Goal: Task Accomplishment & Management: Use online tool/utility

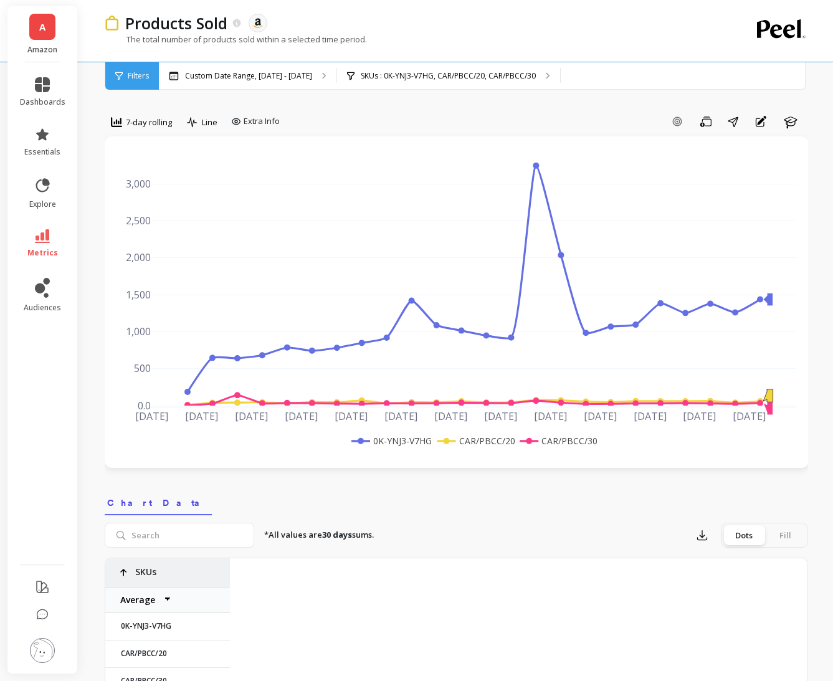
click at [155, 123] on span "7-day rolling" at bounding box center [149, 122] width 46 height 12
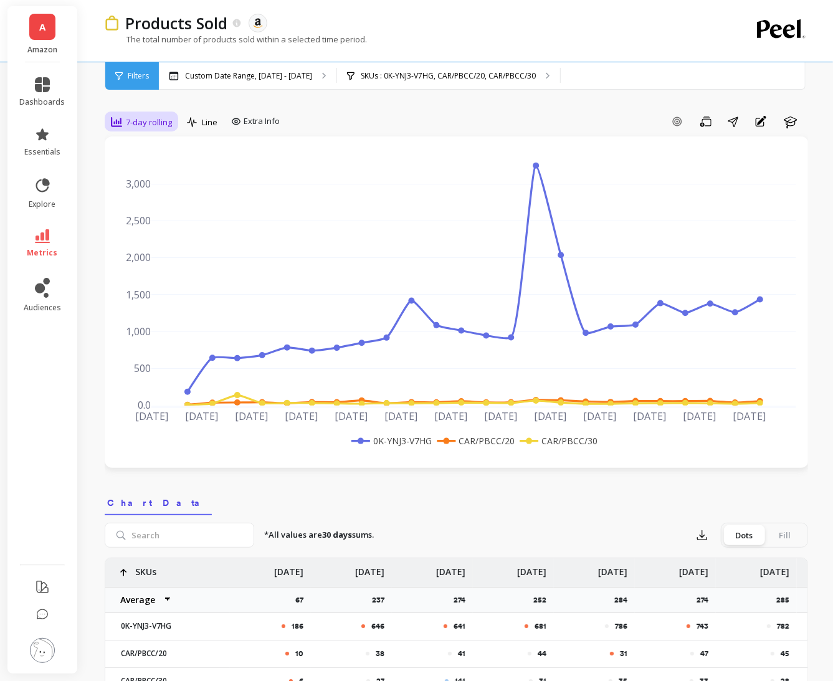
click at [135, 121] on span "7-day rolling" at bounding box center [149, 122] width 46 height 12
click at [138, 289] on div "30-day rolling" at bounding box center [150, 290] width 71 height 12
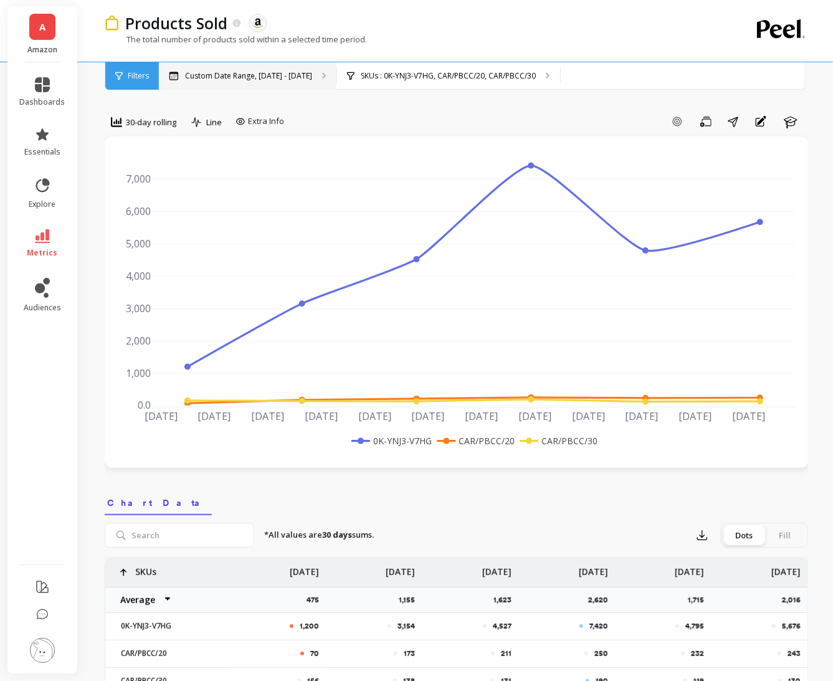
click at [203, 72] on p "Custom Date Range, [DATE] - [DATE]" at bounding box center [248, 76] width 127 height 10
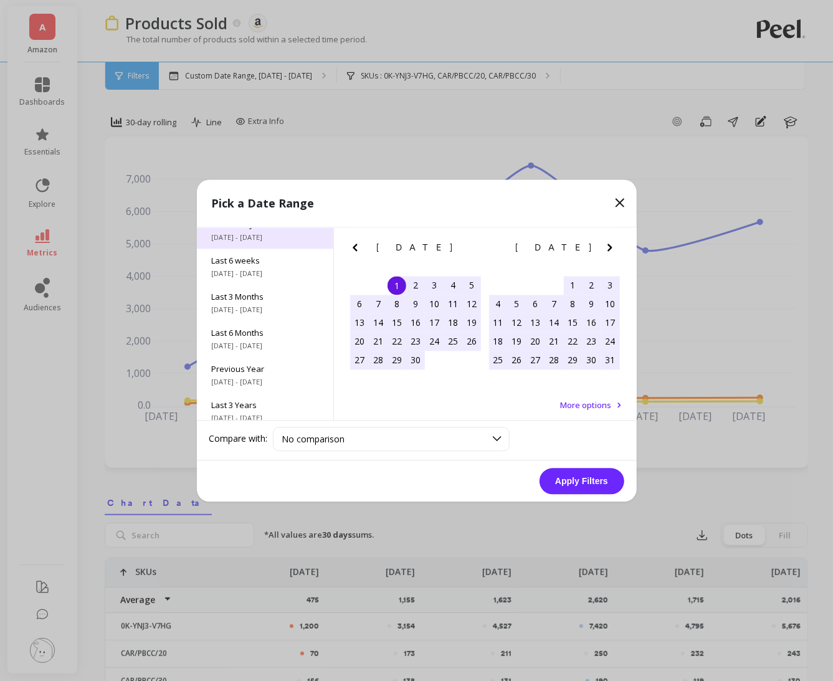
scroll to position [168, 0]
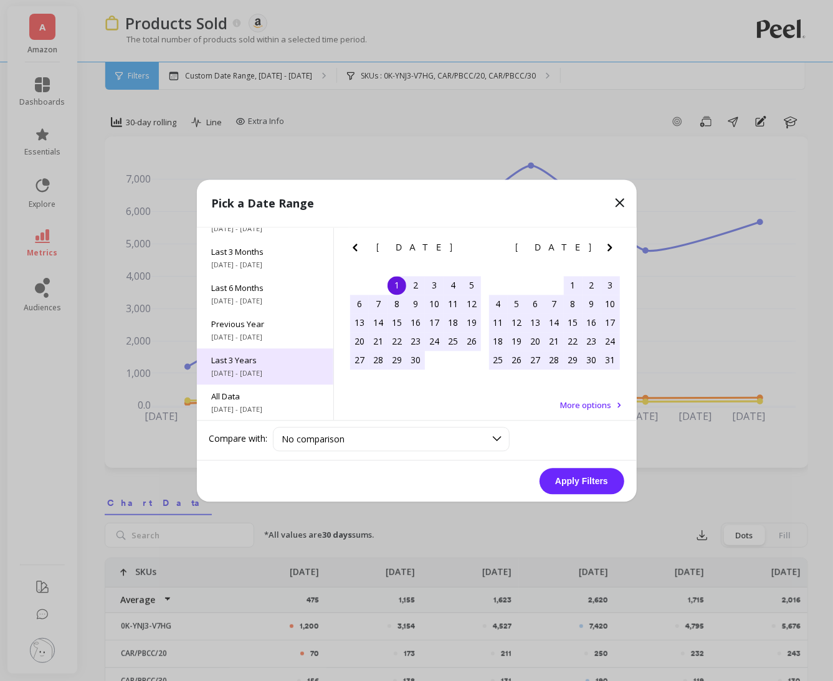
click at [290, 359] on span "Last 3 Years" at bounding box center [265, 359] width 107 height 11
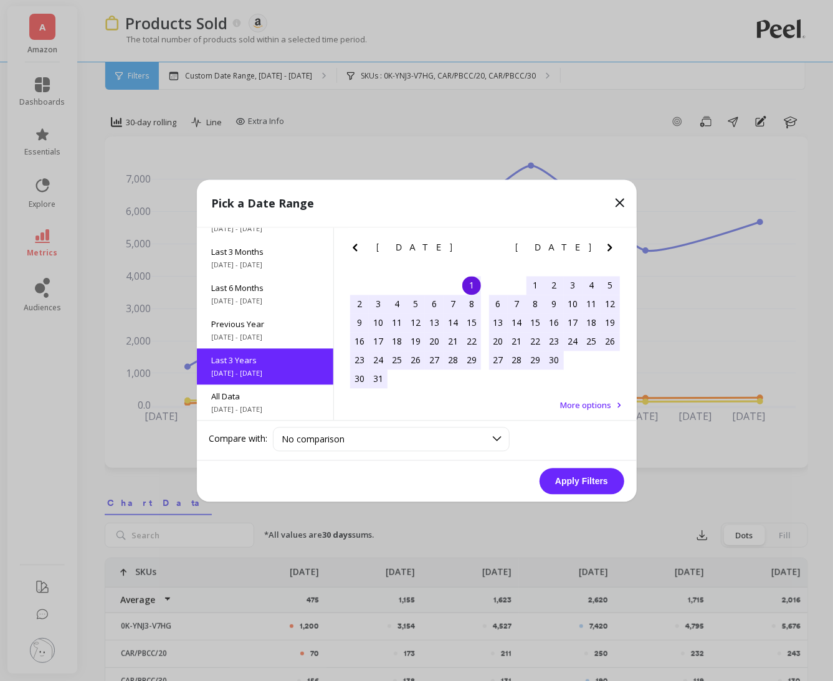
scroll to position [0, 0]
click at [557, 481] on button "Apply Filters" at bounding box center [581, 481] width 85 height 26
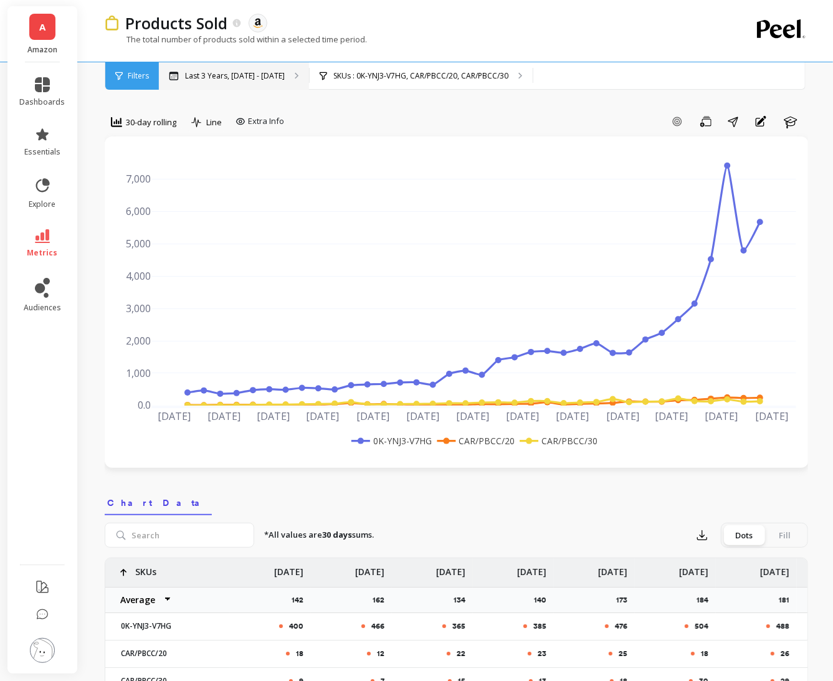
click at [281, 70] on div "Last 3 Years, Oct 1, 2022 - Sep 30, 2025" at bounding box center [234, 75] width 150 height 27
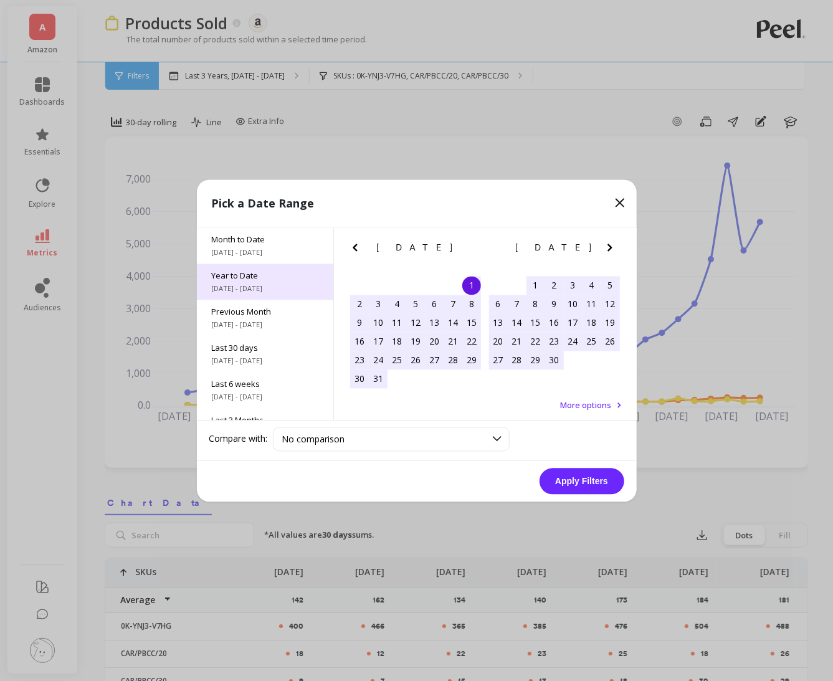
click at [276, 296] on div "Year to Date 1/1/2025 - 9/11/2025" at bounding box center [265, 281] width 136 height 36
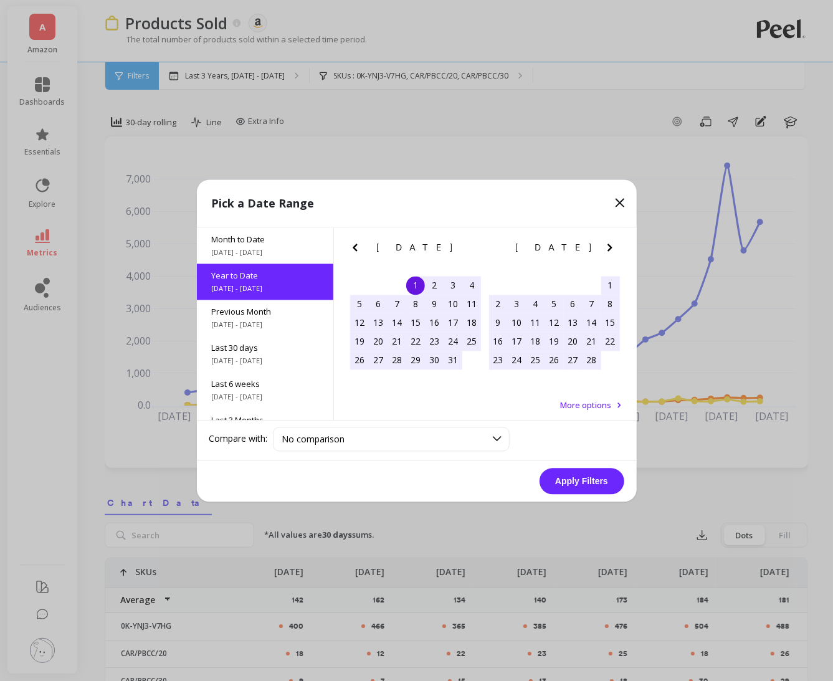
click at [577, 483] on button "Apply Filters" at bounding box center [581, 481] width 85 height 26
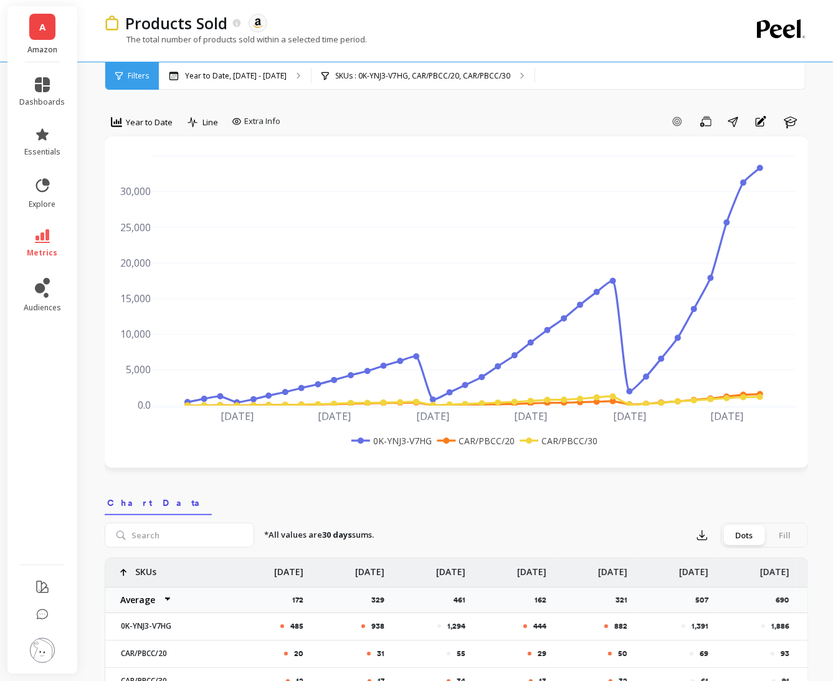
click at [159, 113] on div "Year to Date" at bounding box center [141, 121] width 69 height 21
click at [160, 269] on div "30-day rolling" at bounding box center [150, 269] width 71 height 12
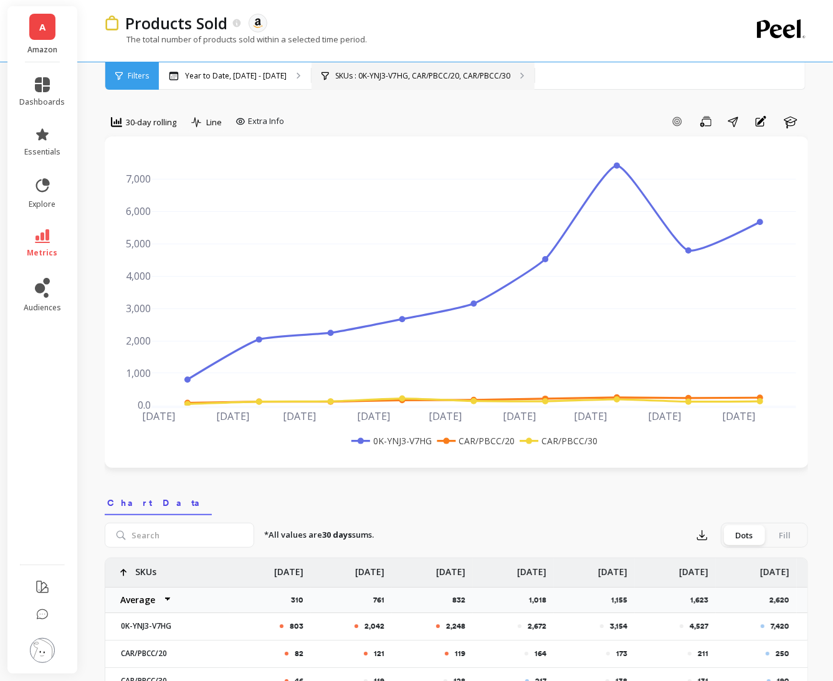
click at [428, 74] on p "SKUs : 0K-YNJ3-V7HG, CAR/PBCC/20, CAR/PBCC/30" at bounding box center [422, 76] width 175 height 10
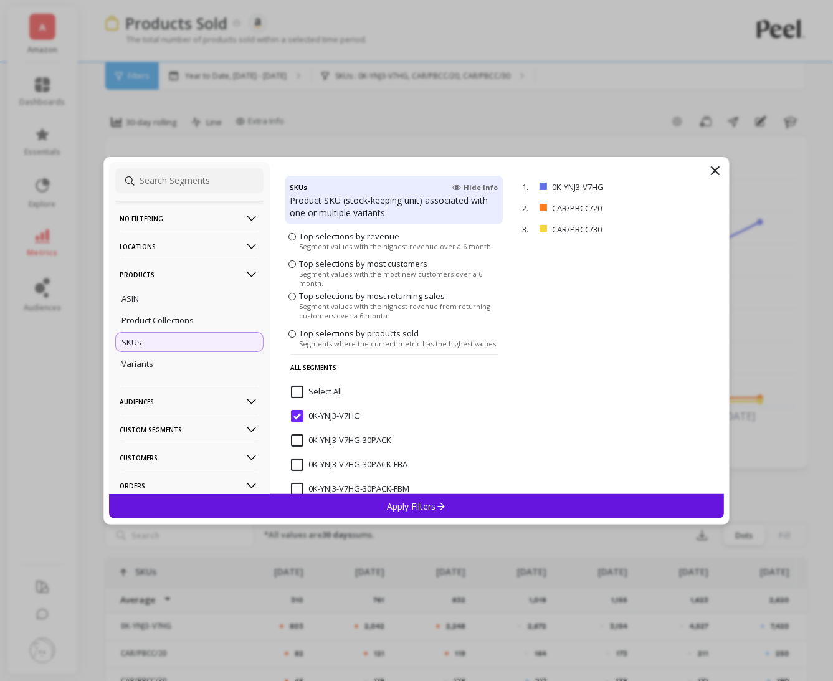
scroll to position [83, 0]
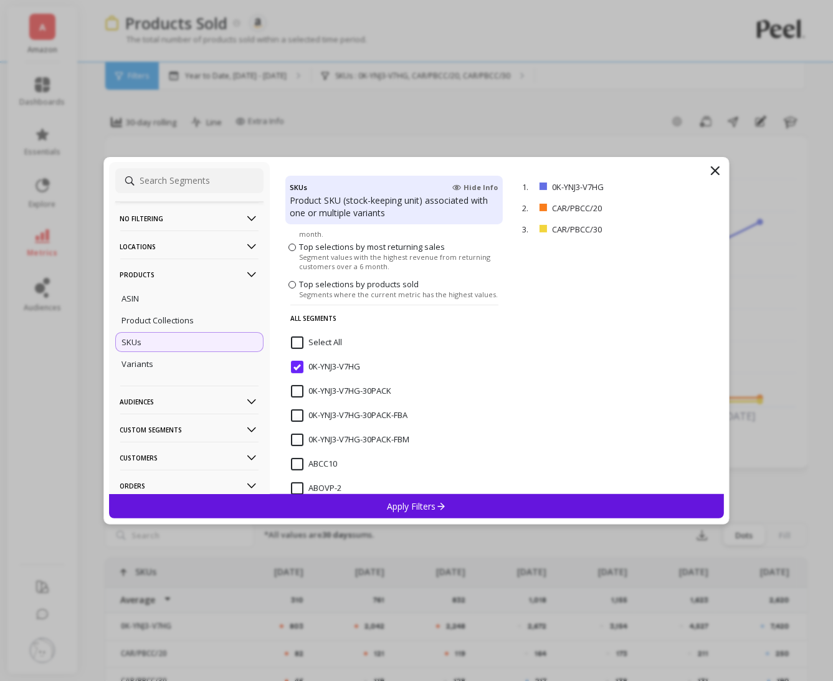
click at [300, 366] on input "0K-YNJ3-V7HG" at bounding box center [325, 367] width 69 height 12
click at [405, 506] on p "Apply Filters" at bounding box center [416, 506] width 59 height 12
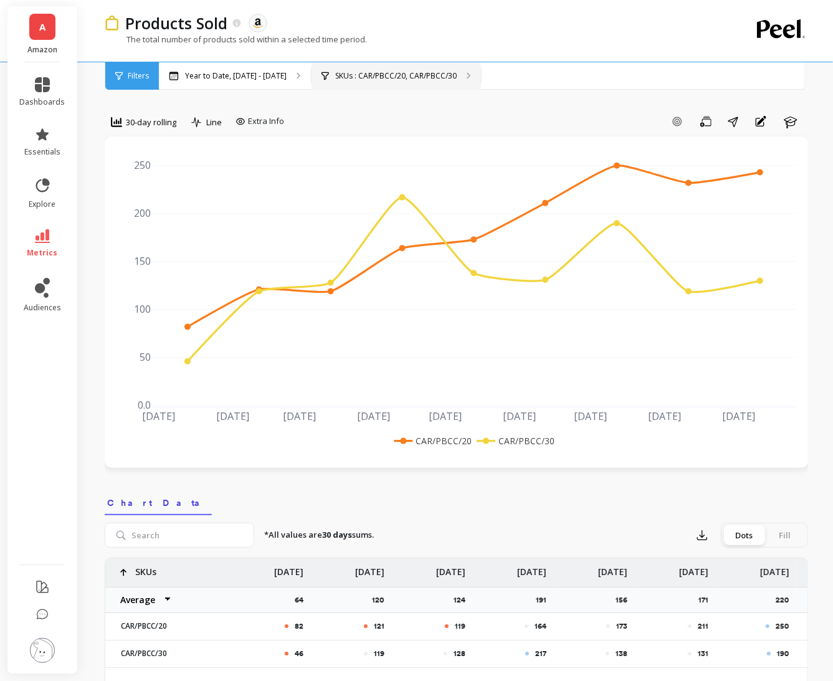
click at [423, 83] on div "SKUs : CAR/PBCC/20, CAR/PBCC/30" at bounding box center [395, 75] width 169 height 27
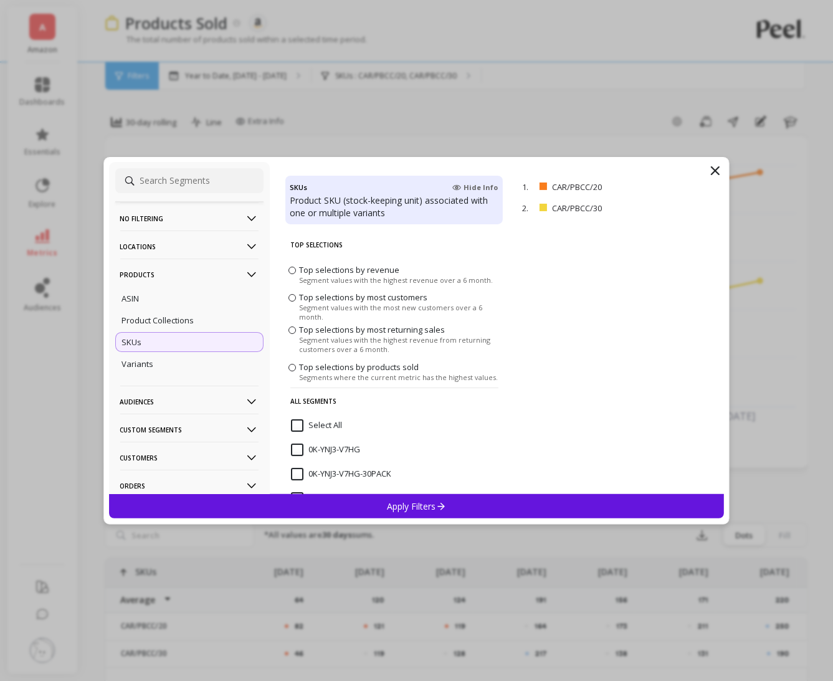
scroll to position [177, 0]
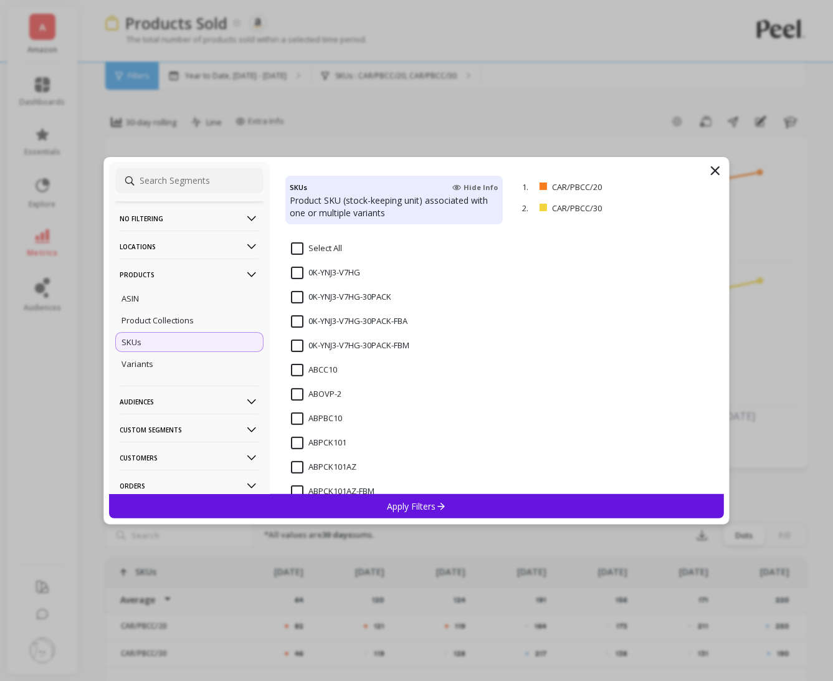
click at [298, 288] on div "0K-YNJ3-V7HG-30PACK" at bounding box center [394, 303] width 218 height 37
click at [299, 275] on input "0K-YNJ3-V7HG" at bounding box center [325, 273] width 69 height 12
click at [298, 299] on input "0K-YNJ3-V7HG-30PACK" at bounding box center [341, 297] width 100 height 12
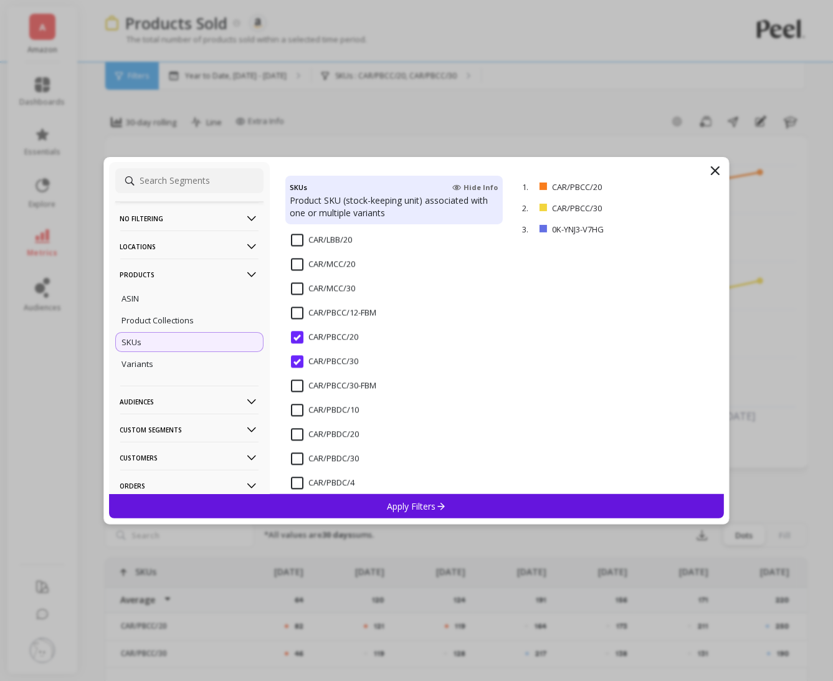
click at [298, 334] on input "CAR/PBCC/20" at bounding box center [324, 337] width 67 height 12
click at [298, 357] on input "CAR/PBCC/30" at bounding box center [324, 362] width 67 height 12
click at [367, 501] on div "Apply Filters" at bounding box center [416, 506] width 615 height 24
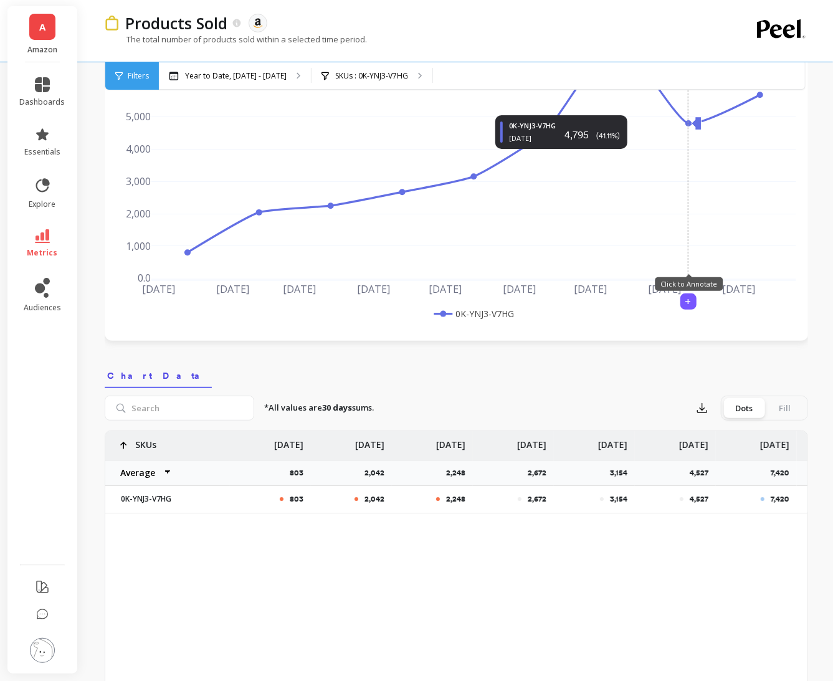
scroll to position [128, 0]
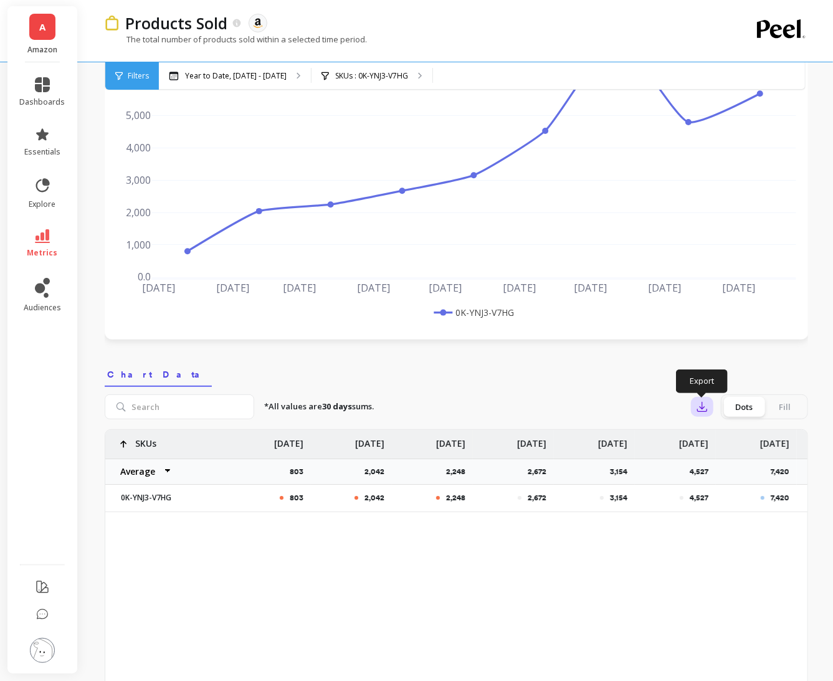
click at [701, 409] on icon "button" at bounding box center [702, 406] width 9 height 9
click at [708, 432] on button "CSV" at bounding box center [746, 441] width 111 height 22
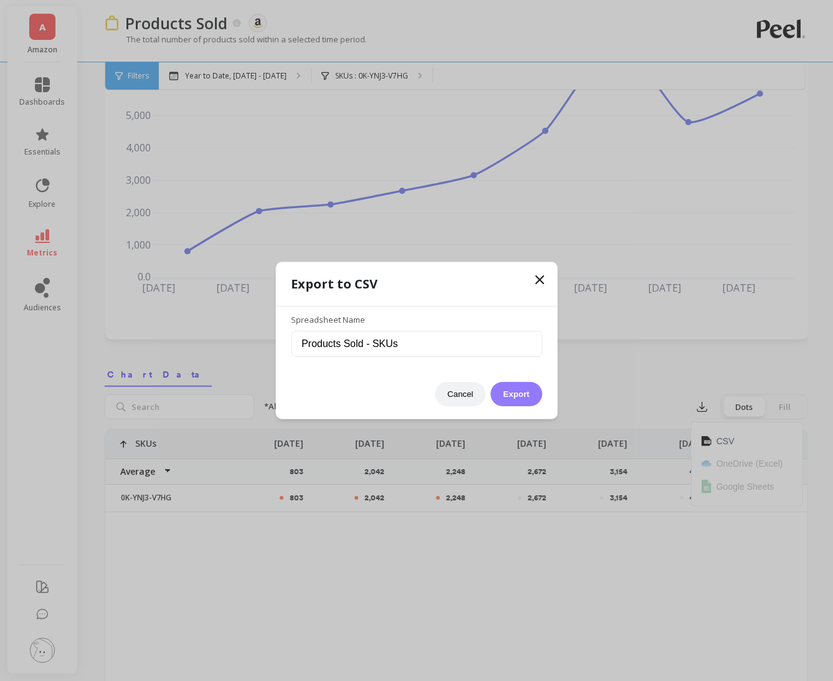
click at [523, 392] on button "Export" at bounding box center [516, 394] width 51 height 24
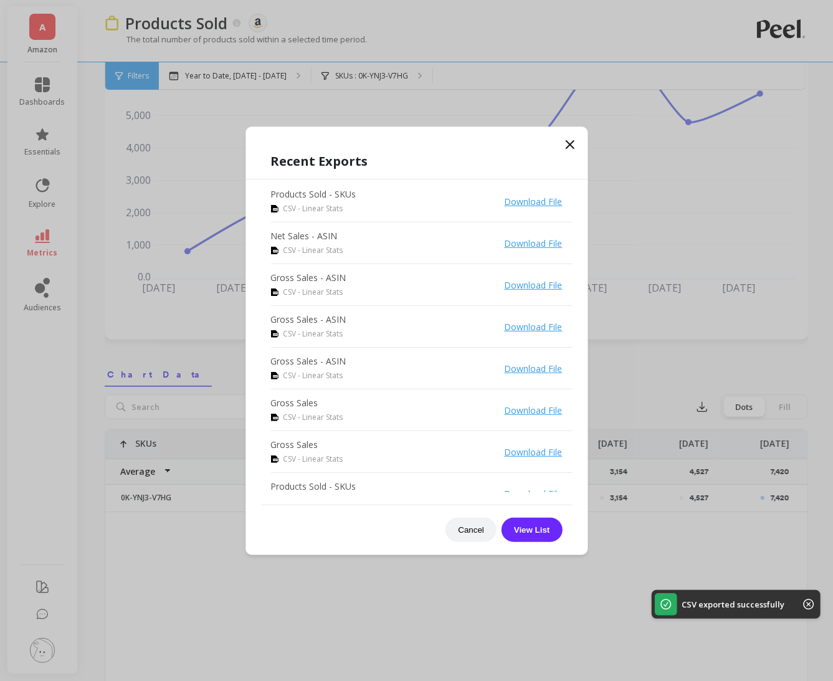
click at [566, 141] on icon at bounding box center [569, 144] width 15 height 15
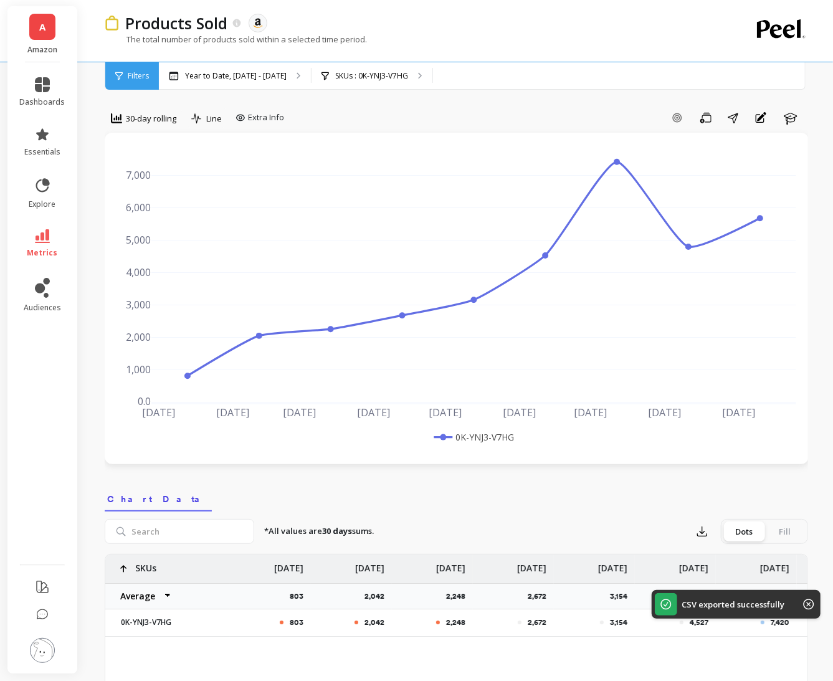
scroll to position [0, 0]
